Goal: Task Accomplishment & Management: Complete application form

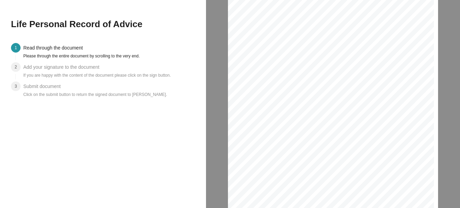
scroll to position [3, 3]
click at [416, 161] on div "Personal Needs Record of Advice Date : [DATE] Client Name : [PERSON_NAME] Clien…" at bounding box center [331, 146] width 206 height 292
click at [413, 161] on span "Initial" at bounding box center [412, 160] width 7 height 3
click at [411, 161] on span "Initial" at bounding box center [412, 160] width 7 height 3
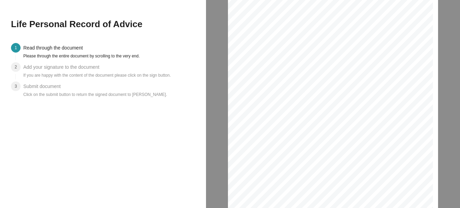
scroll to position [0, 0]
click at [411, 160] on span "Initial" at bounding box center [412, 159] width 7 height 3
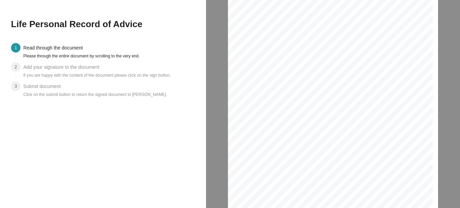
click at [52, 88] on div "Submit document" at bounding box center [43, 86] width 40 height 10
click at [58, 64] on div "Add your signature to the document" at bounding box center [62, 67] width 79 height 10
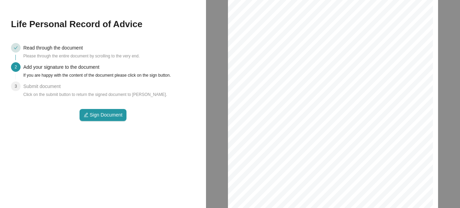
scroll to position [1534, 0]
click at [103, 117] on span "Sign Document" at bounding box center [106, 115] width 33 height 8
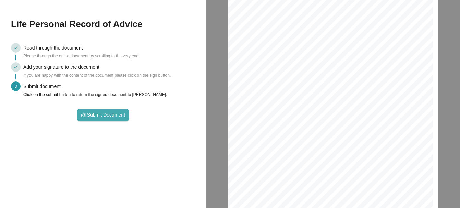
click at [114, 115] on span "Submit Document" at bounding box center [106, 115] width 38 height 8
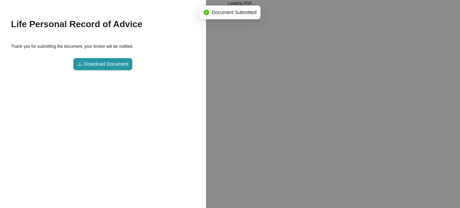
scroll to position [1752, 216]
